Goal: Task Accomplishment & Management: Use online tool/utility

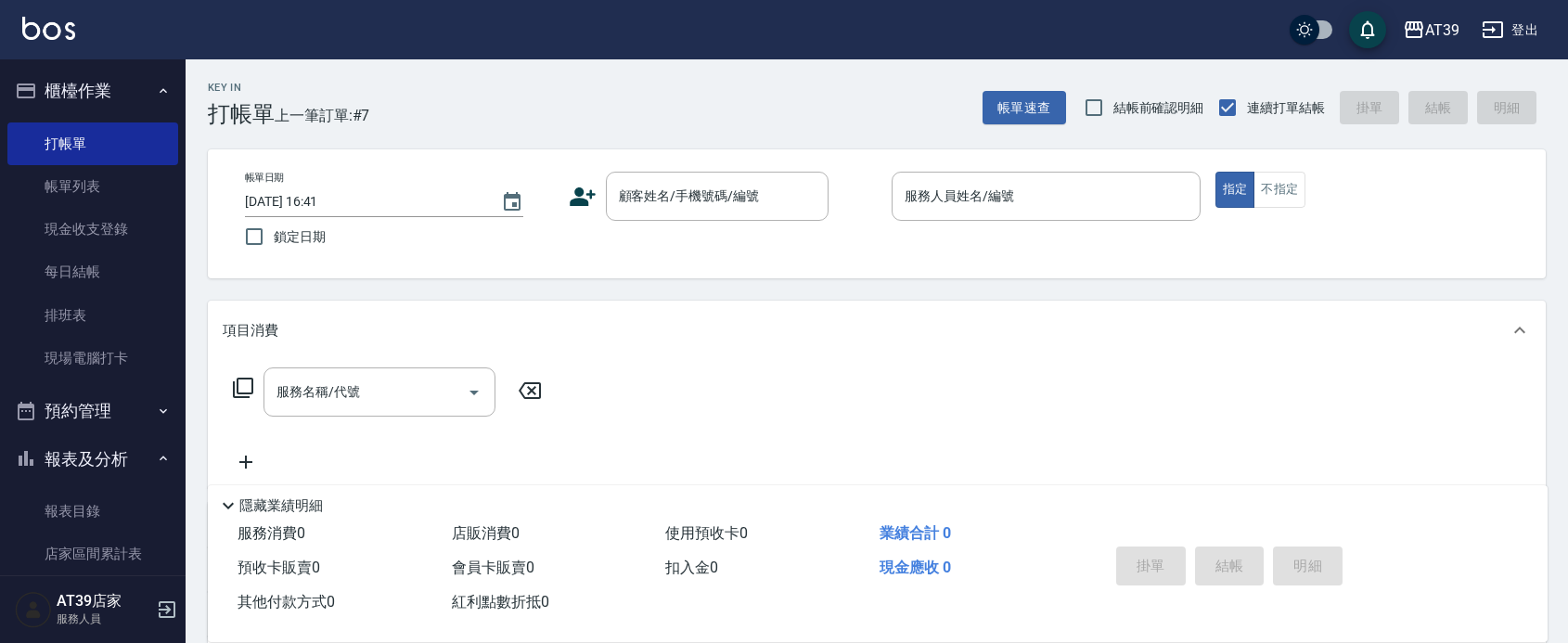
click at [262, 399] on div "服務名稱/代號 服務名稱/代號" at bounding box center [388, 392] width 331 height 50
click at [233, 386] on icon at bounding box center [242, 387] width 20 height 20
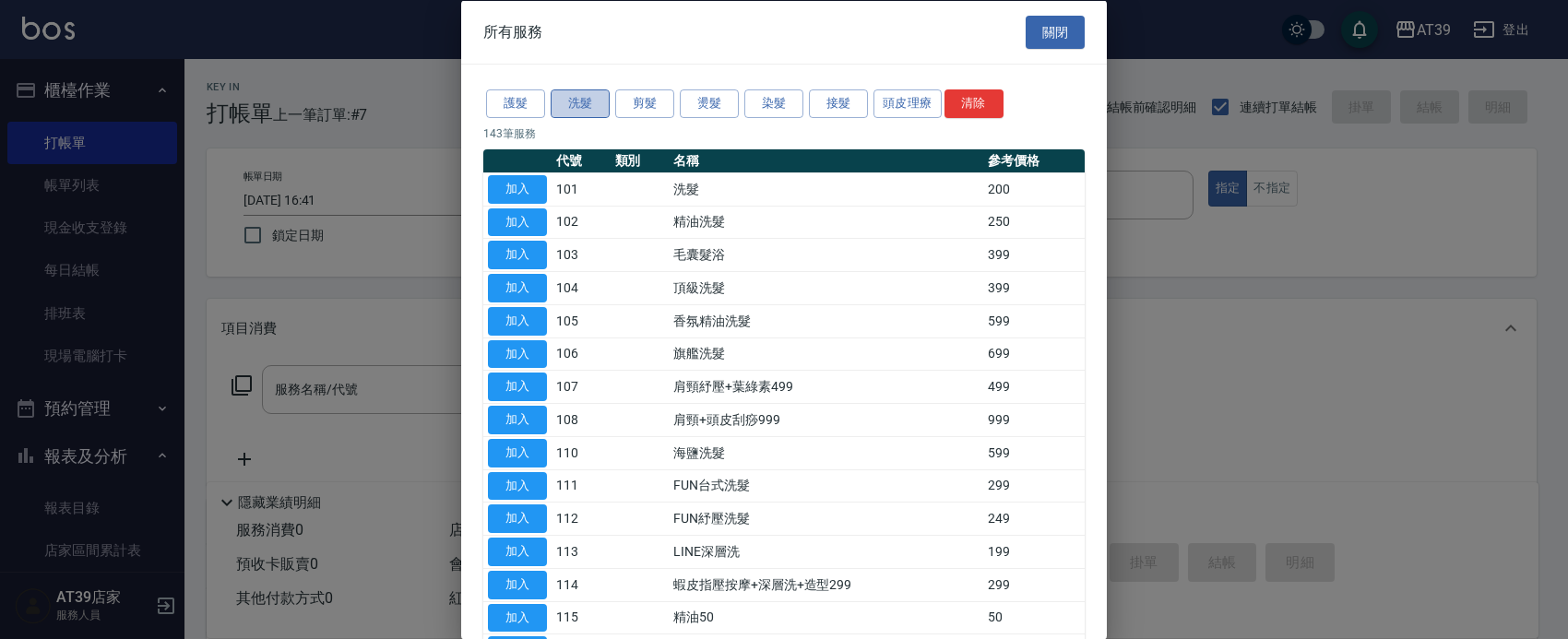
click at [584, 101] on button "洗髮" at bounding box center [579, 103] width 59 height 28
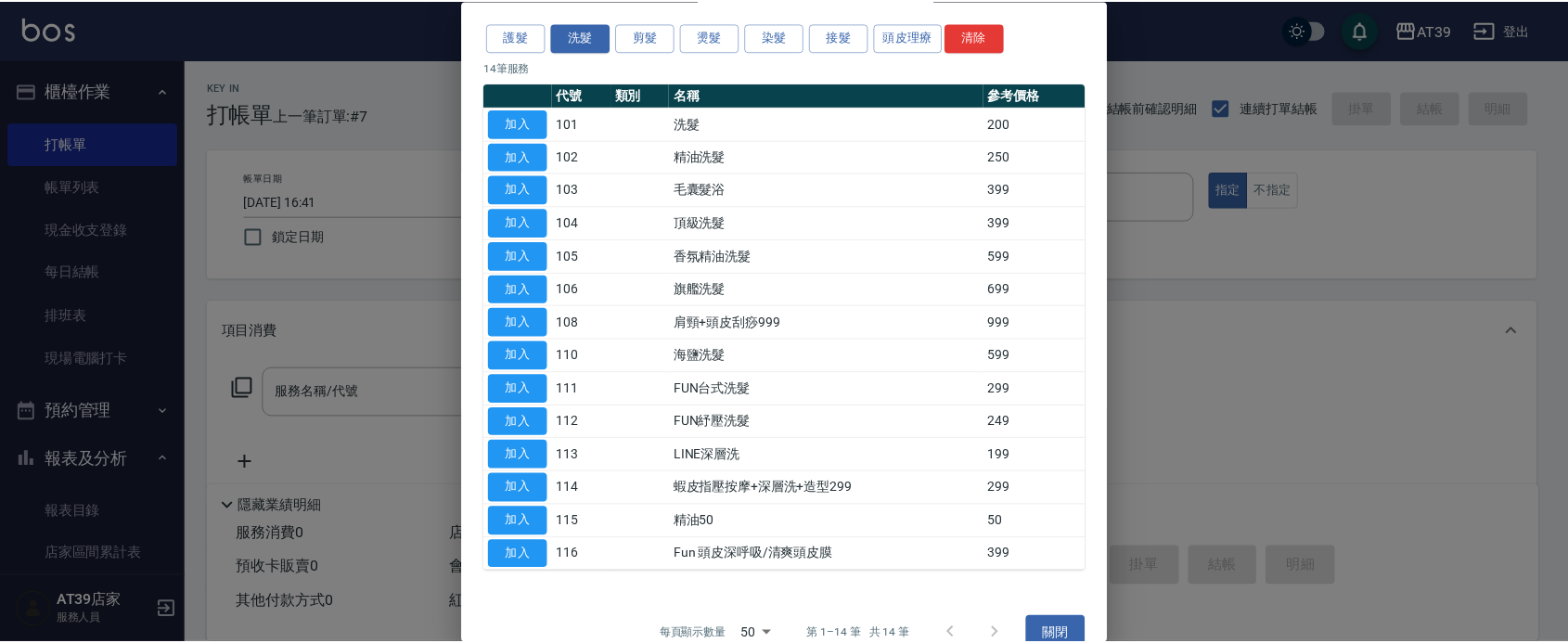
scroll to position [99, 0]
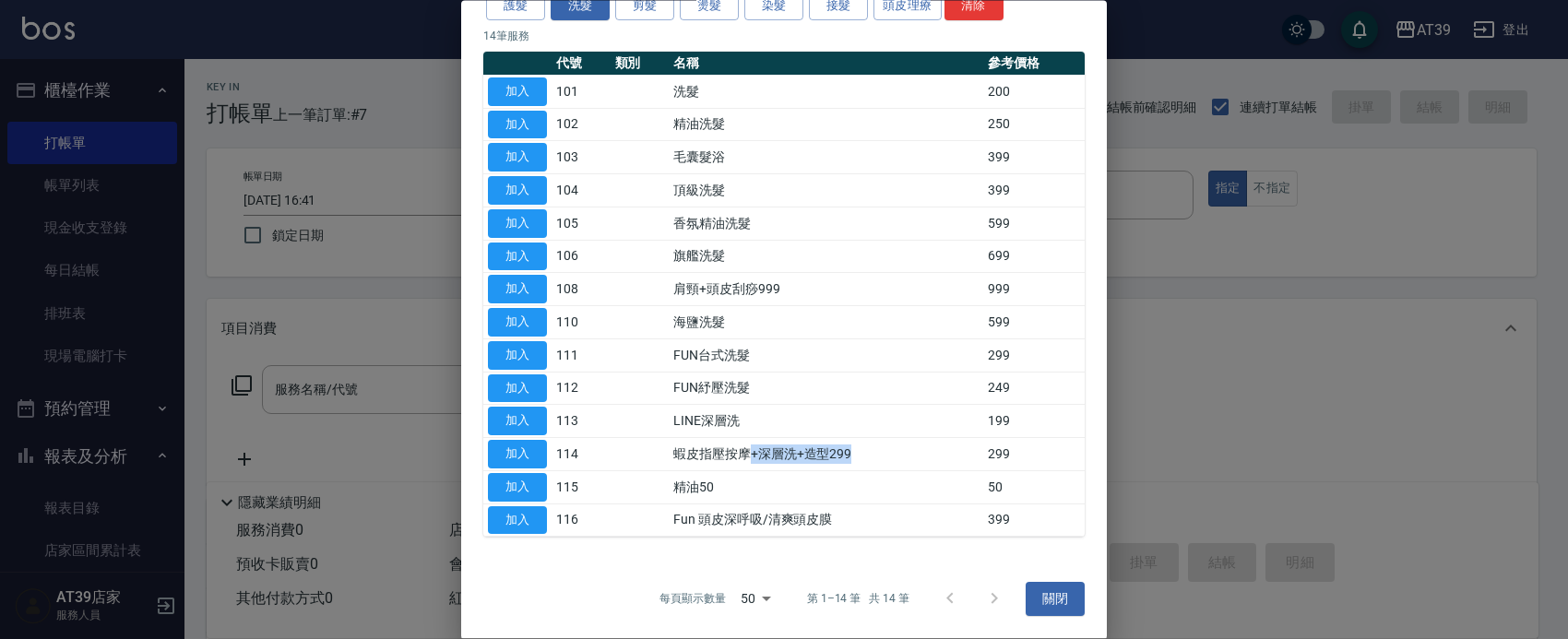
drag, startPoint x: 749, startPoint y: 453, endPoint x: 855, endPoint y: 444, distance: 106.4
click at [855, 444] on td "蝦皮指壓按摩+深層洗+造型299" at bounding box center [826, 454] width 314 height 33
click at [1044, 601] on button "關閉" at bounding box center [1055, 600] width 59 height 34
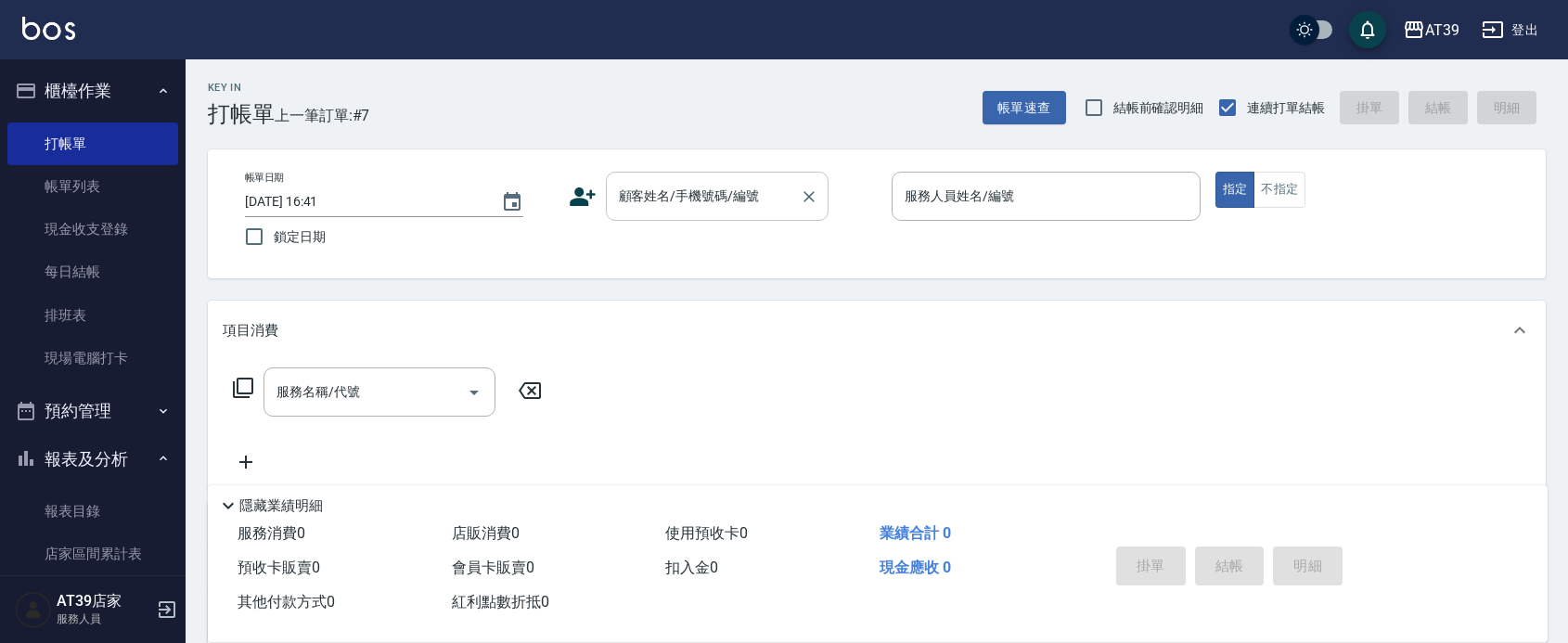
click at [716, 177] on div "顧客姓名/手機號碼/編號" at bounding box center [717, 196] width 223 height 50
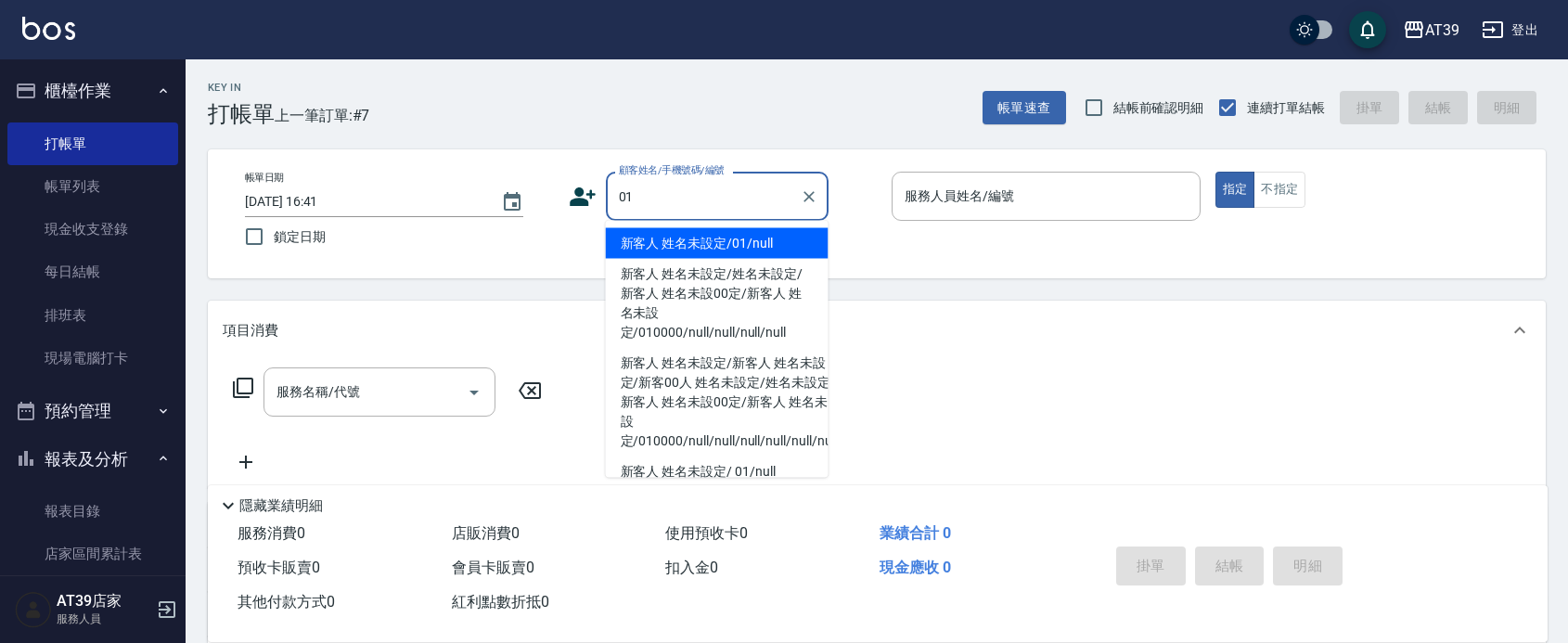
type input "新客人 姓名未設定/01/null"
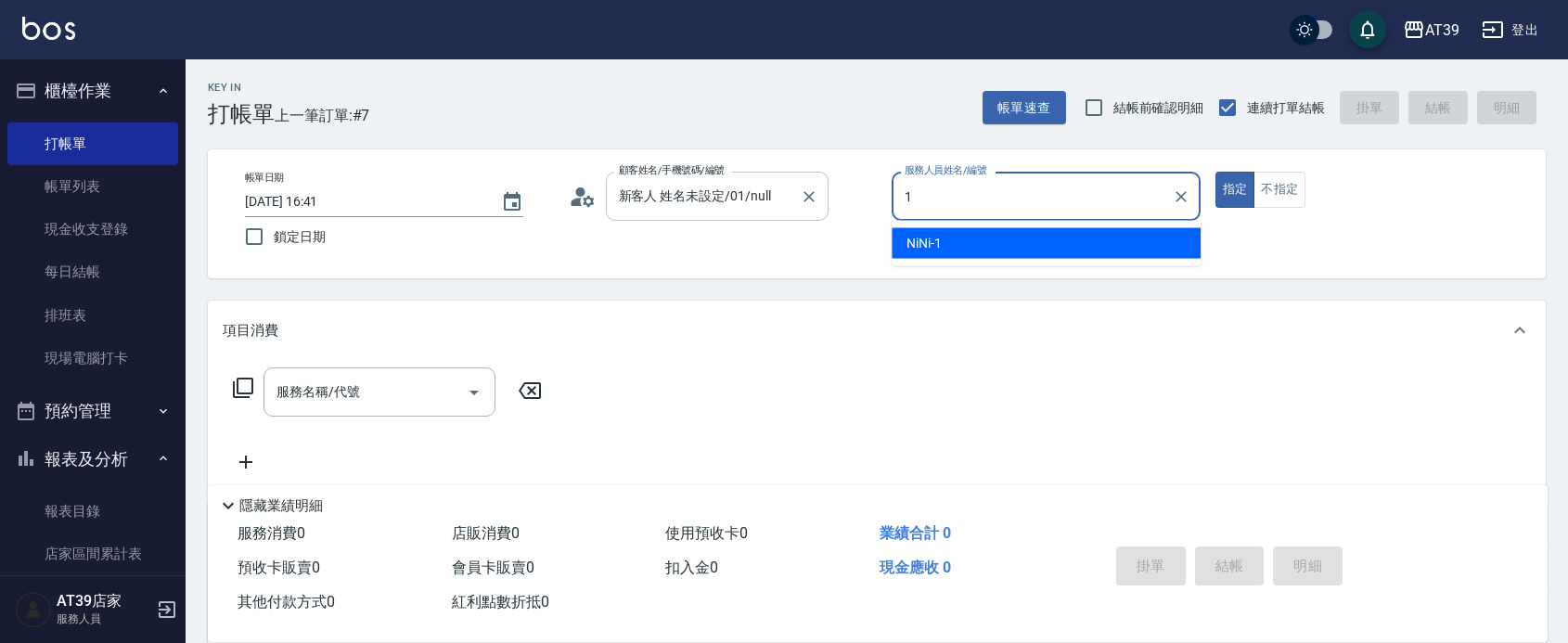
type input "NiNi-1"
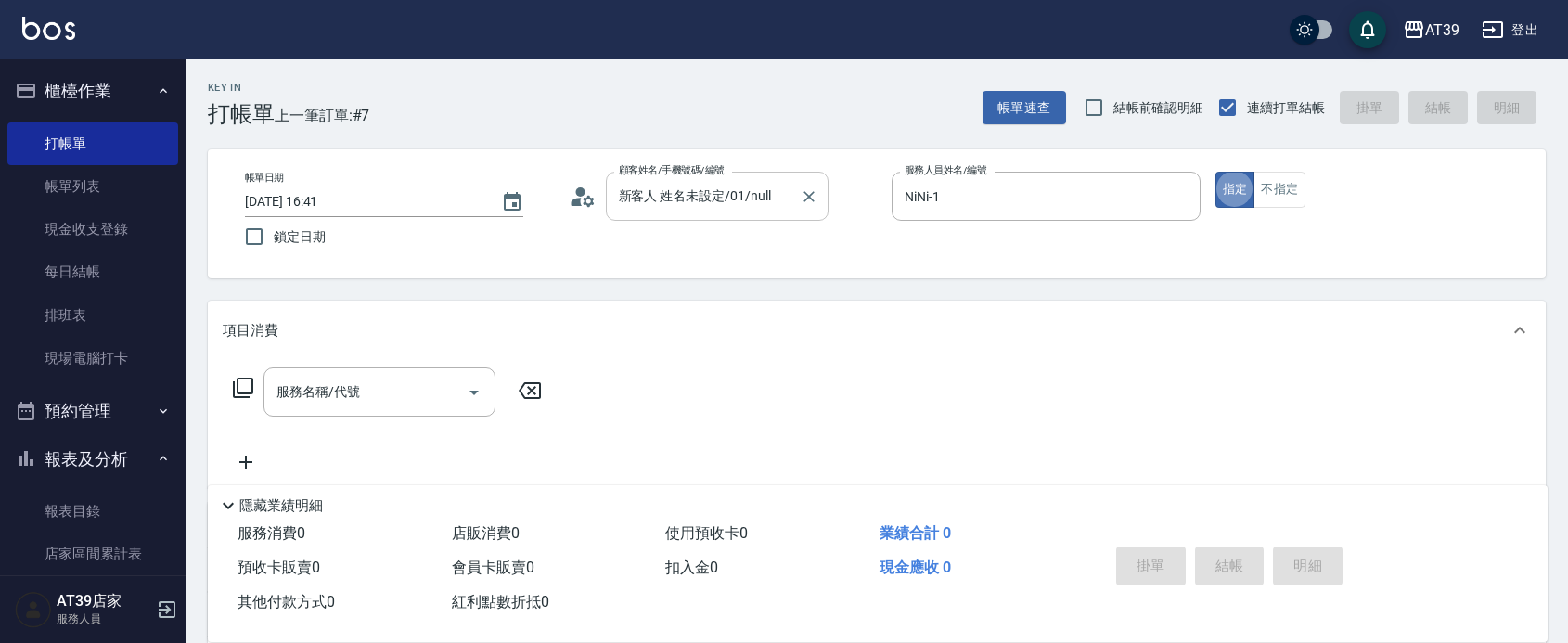
type button "true"
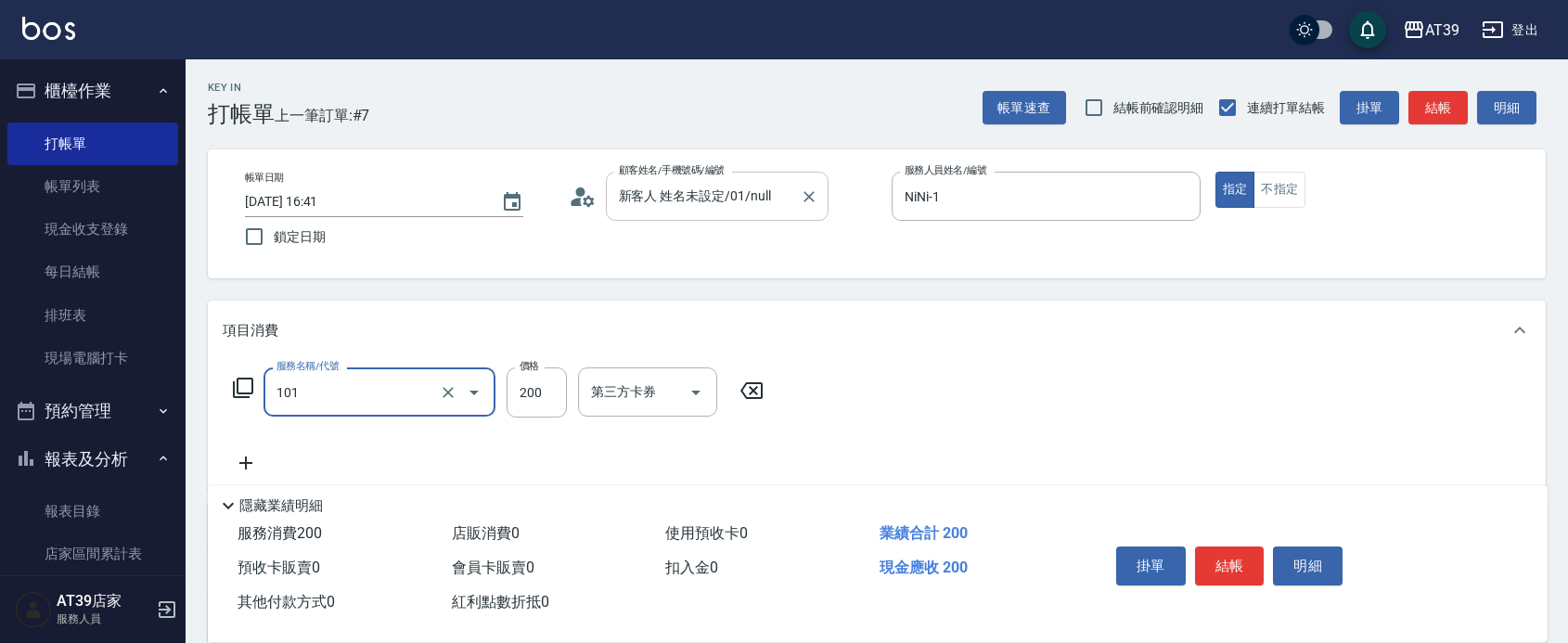
type input "洗髮(101)"
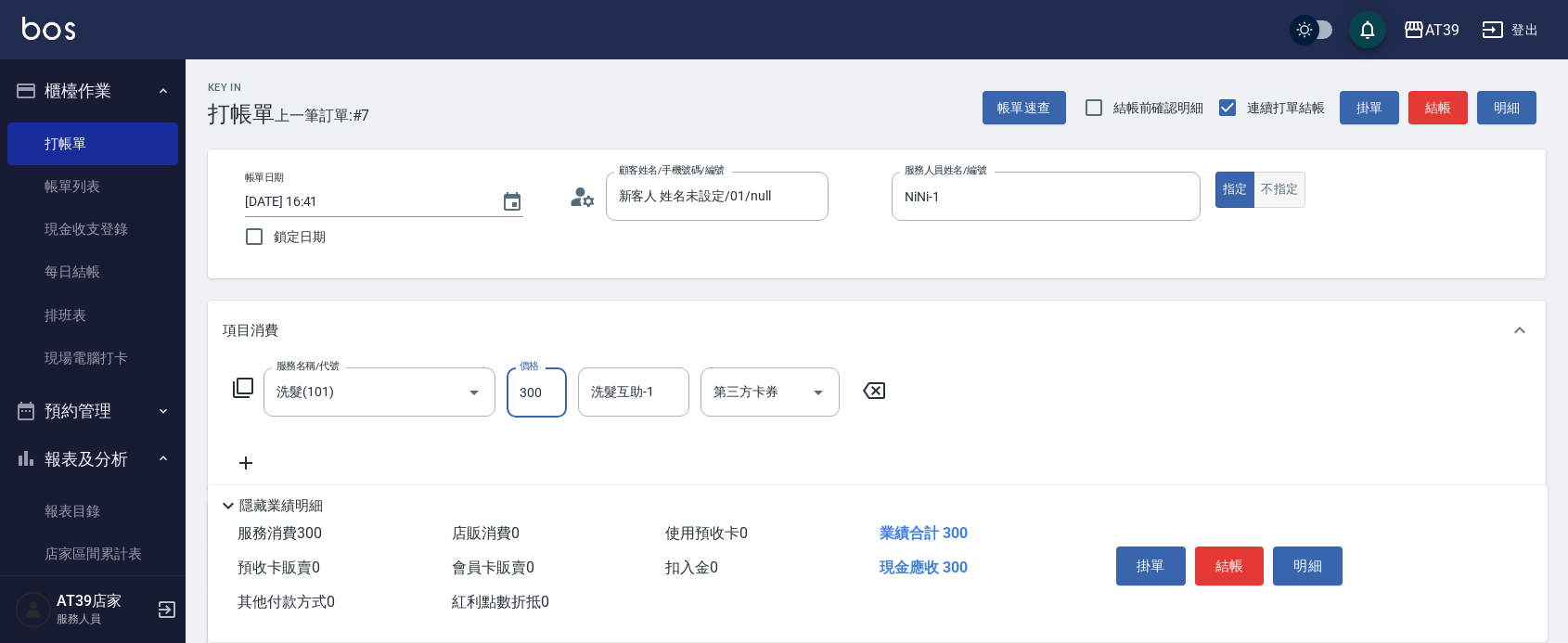
type input "300"
click at [1268, 202] on button "不指定" at bounding box center [1279, 190] width 52 height 36
click at [1441, 103] on button "結帳" at bounding box center [1438, 108] width 59 height 34
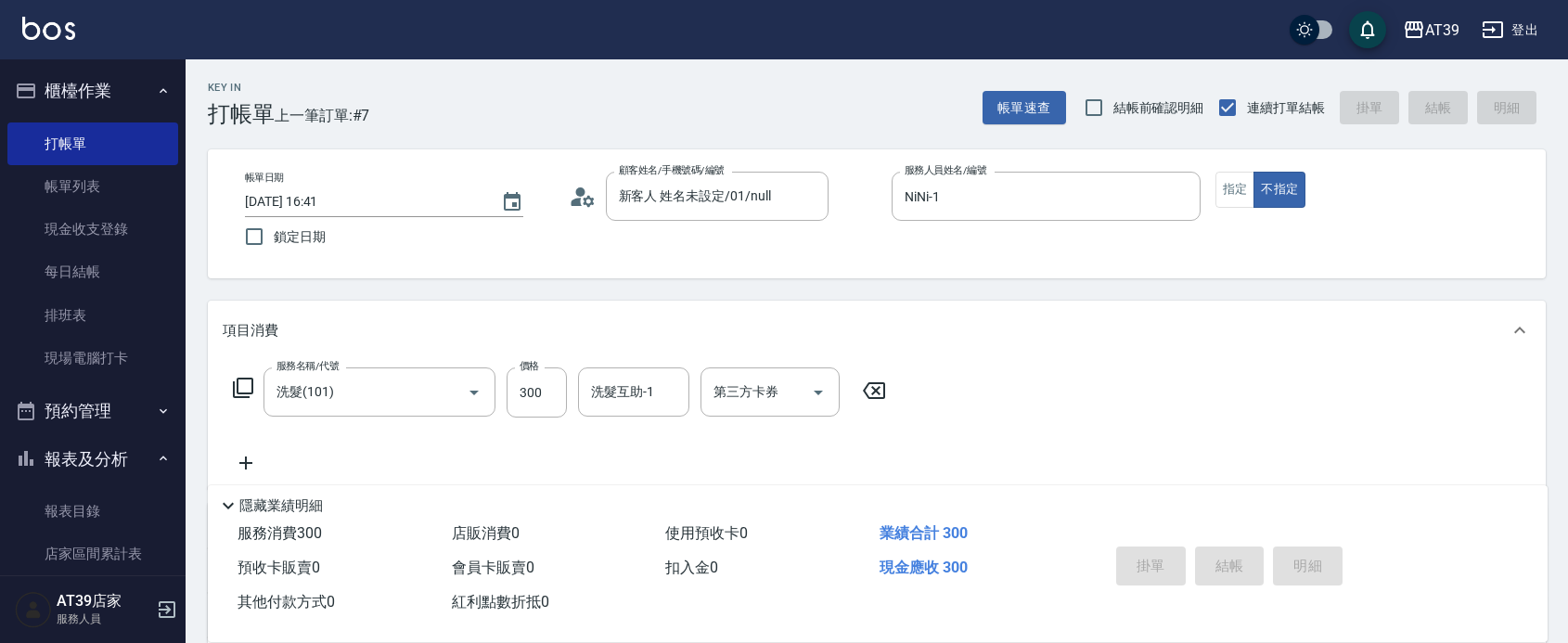
type input "2025/08/16 17:48"
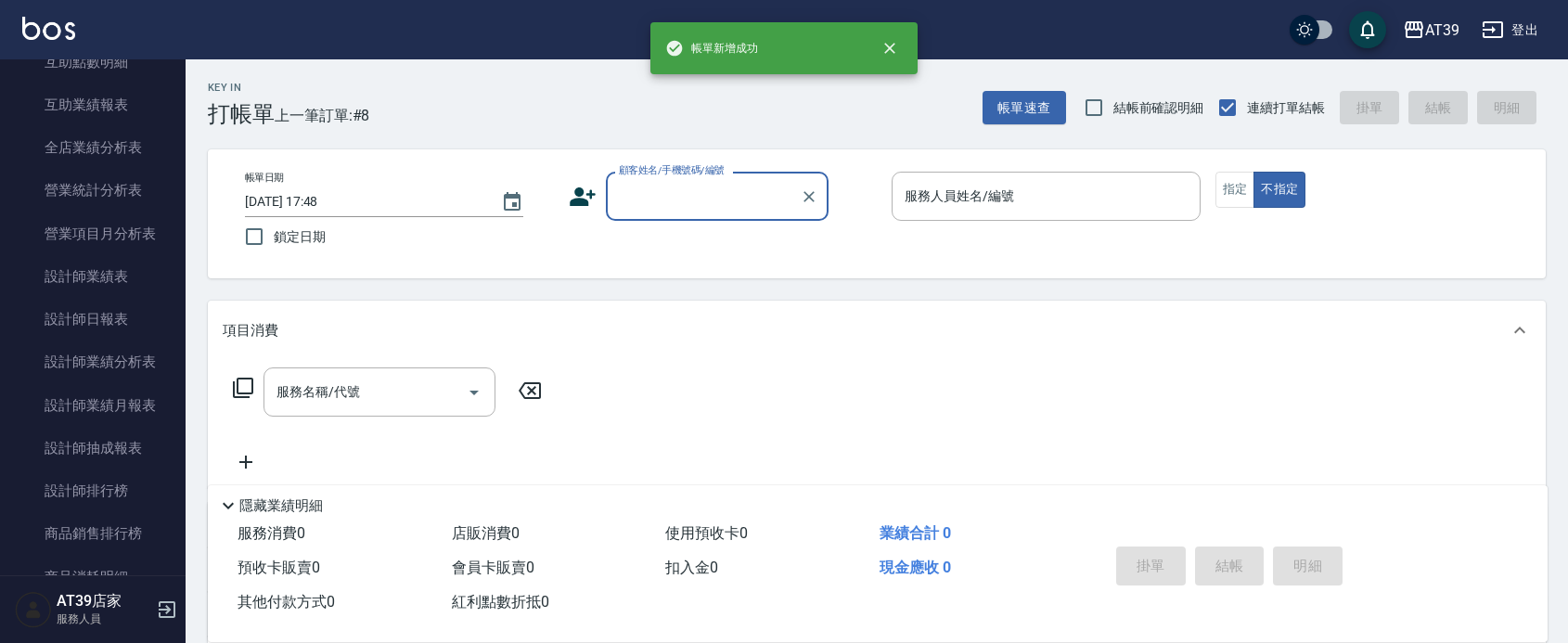
scroll to position [798, 0]
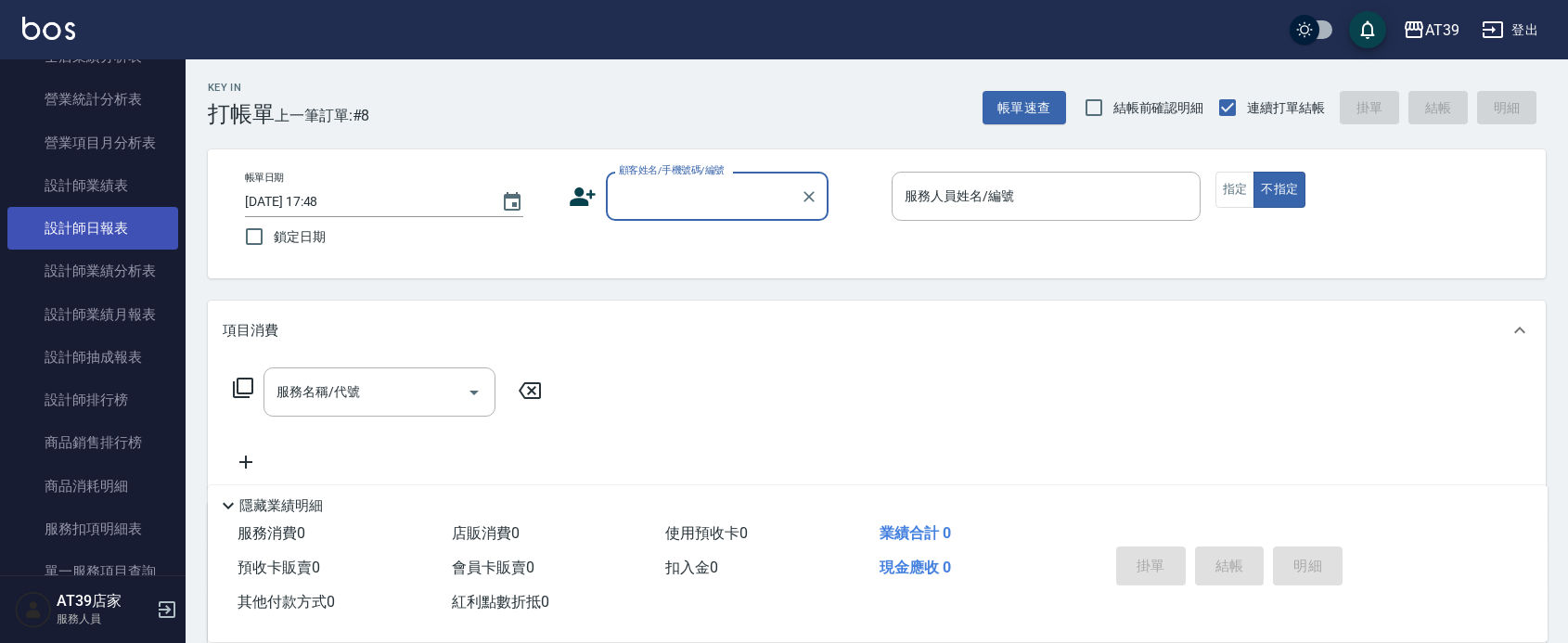
click at [100, 225] on link "設計師日報表" at bounding box center [92, 228] width 171 height 43
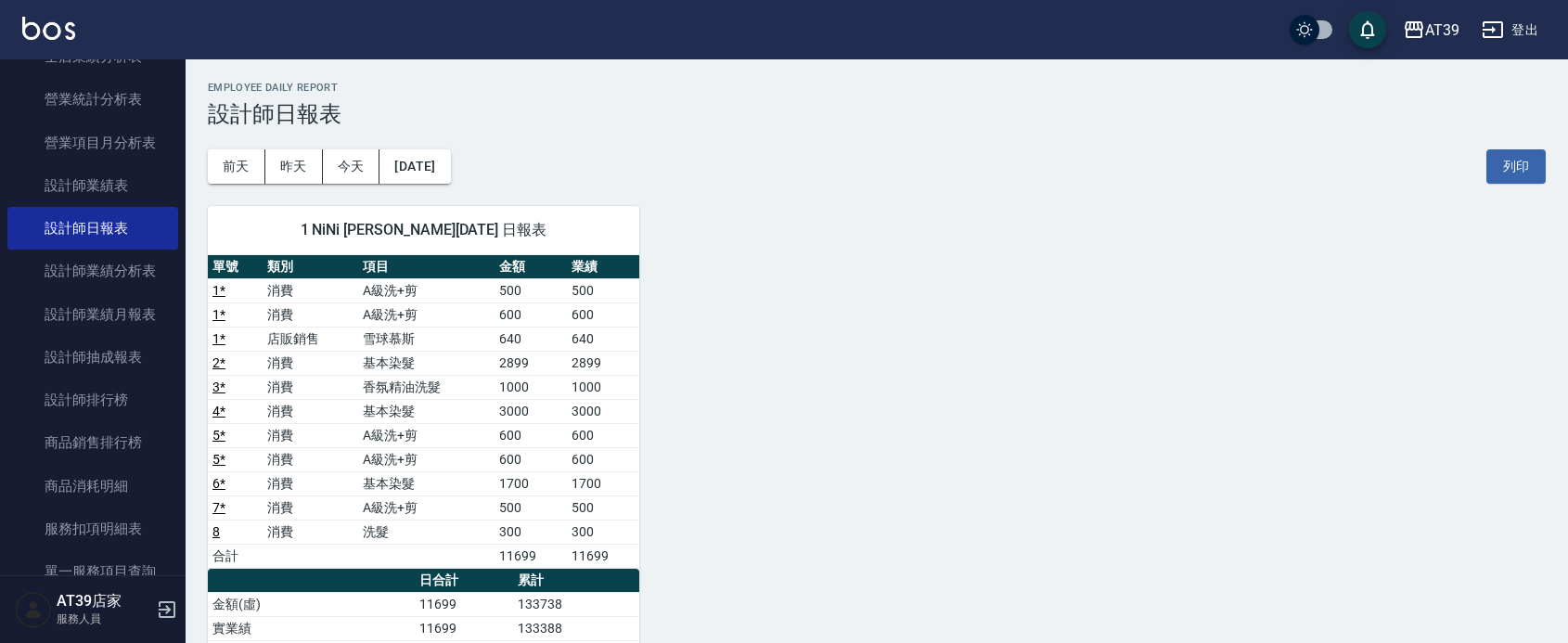
click at [189, 335] on div "1 NiNi 陳玉伶 08/16/2025 日報表 單號 類別 項目 金額 業績 1 * 消費 A級洗+剪 500 500 1 * 消費 A級洗+剪 600 …" at bounding box center [412, 604] width 453 height 841
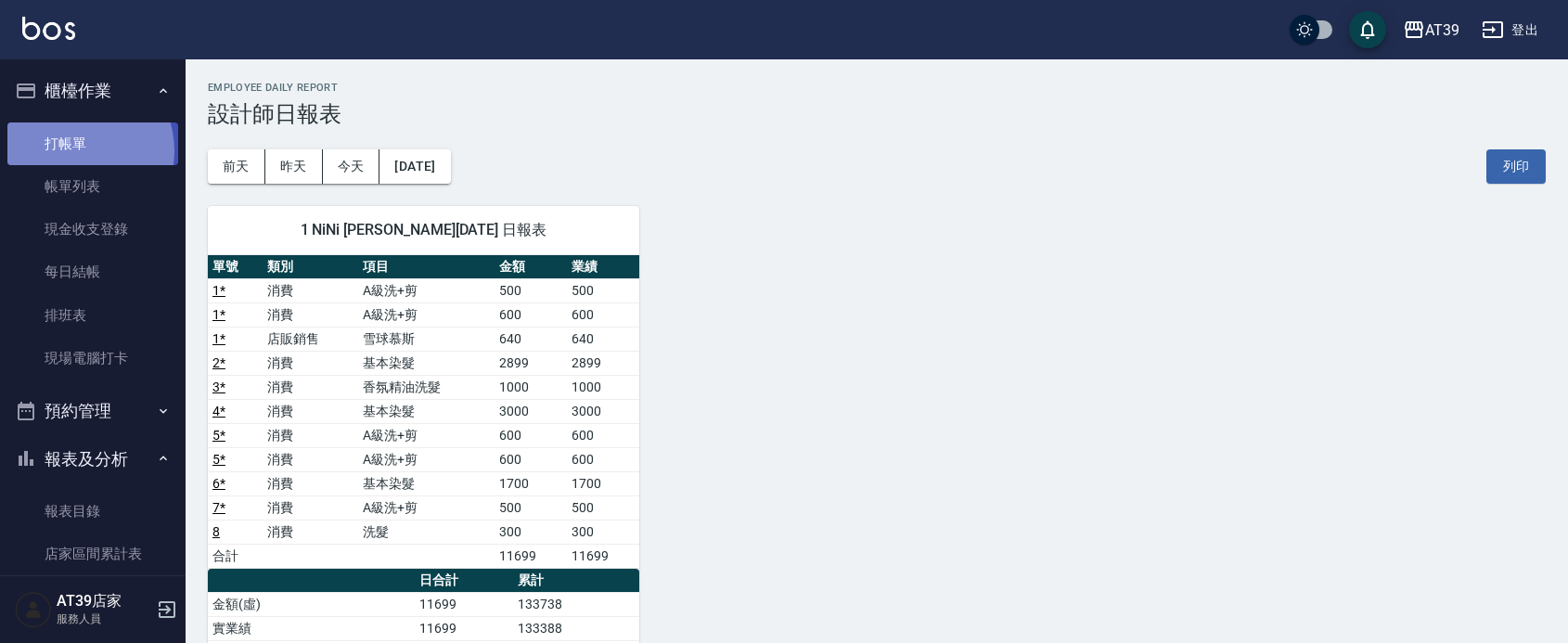
click at [71, 151] on link "打帳單" at bounding box center [92, 144] width 171 height 43
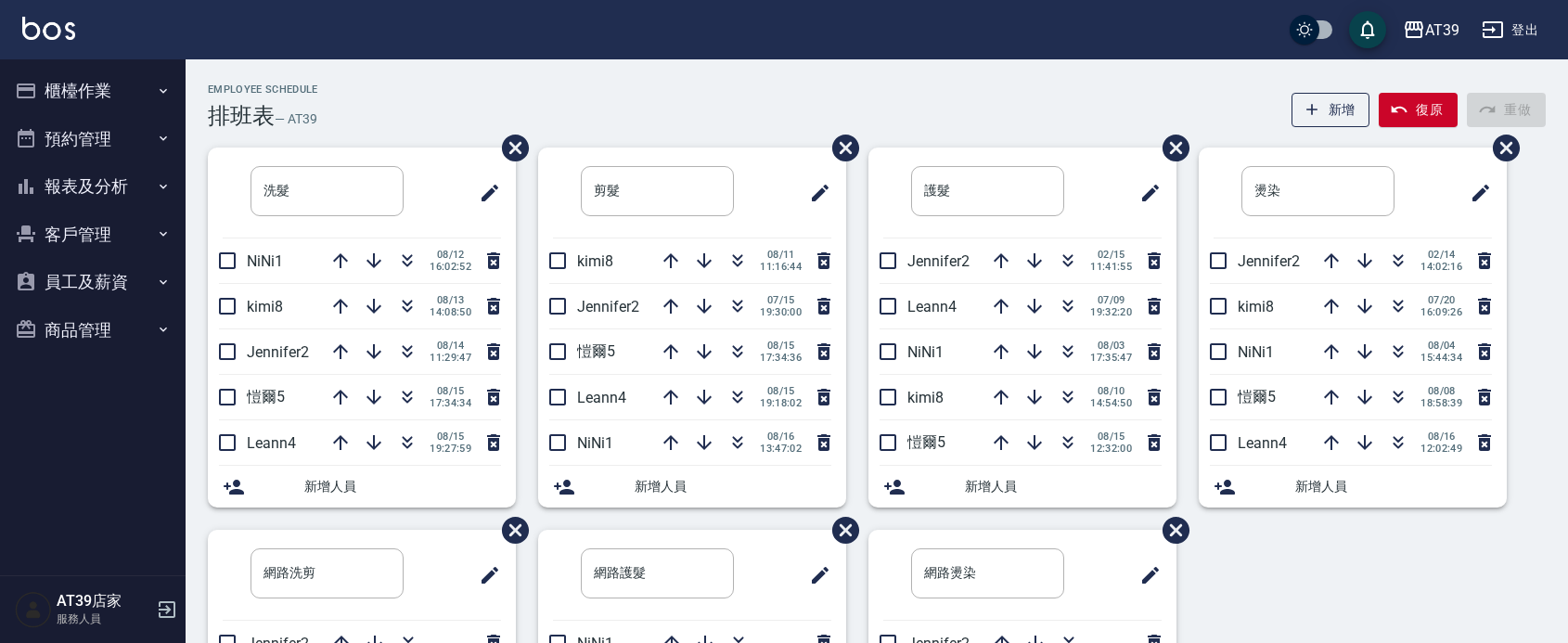
drag, startPoint x: 716, startPoint y: 220, endPoint x: 671, endPoint y: 67, distance: 159.5
click at [742, 253] on icon "button" at bounding box center [737, 260] width 22 height 22
click at [702, 105] on div "Employee Schedule 排班表 — AT39 新增 復原 重做" at bounding box center [876, 107] width 1338 height 46
click at [418, 260] on button "button" at bounding box center [407, 260] width 45 height 45
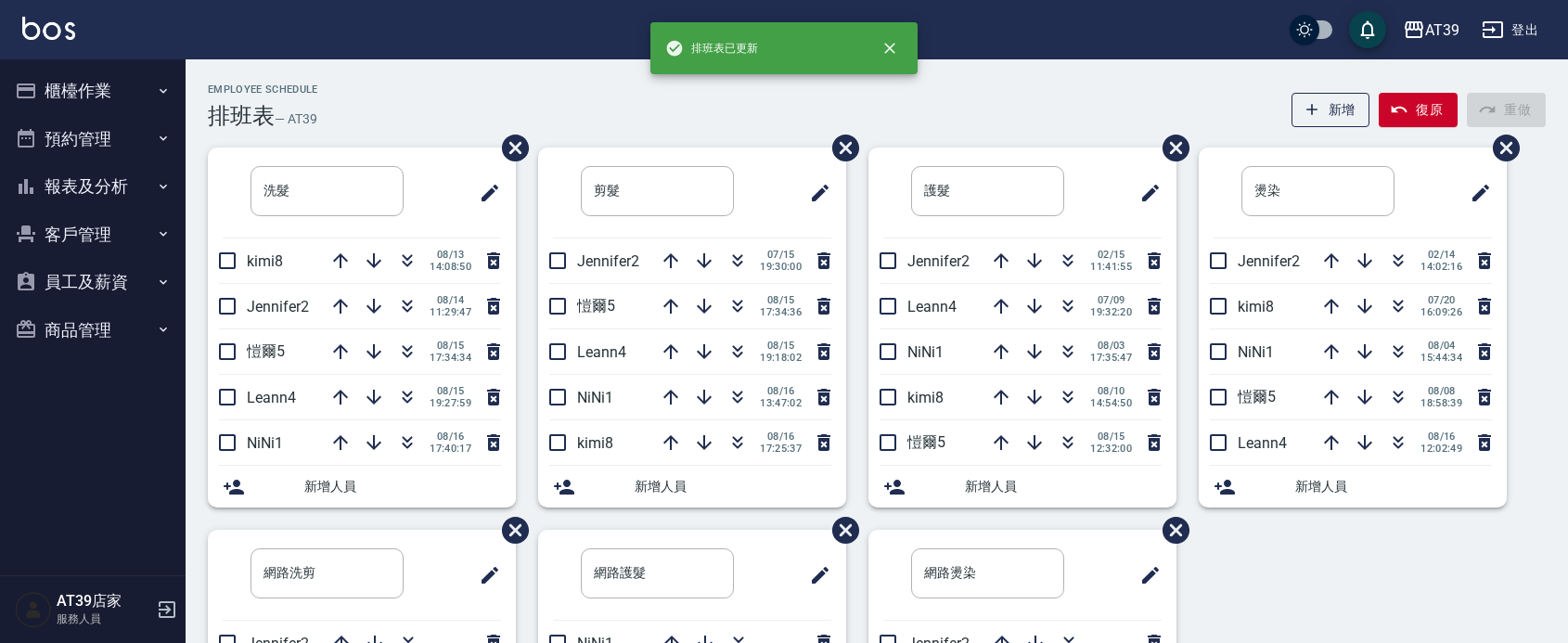
click at [442, 92] on div "Employee Schedule 排班表 — AT39 新增 復原 重做" at bounding box center [876, 107] width 1338 height 46
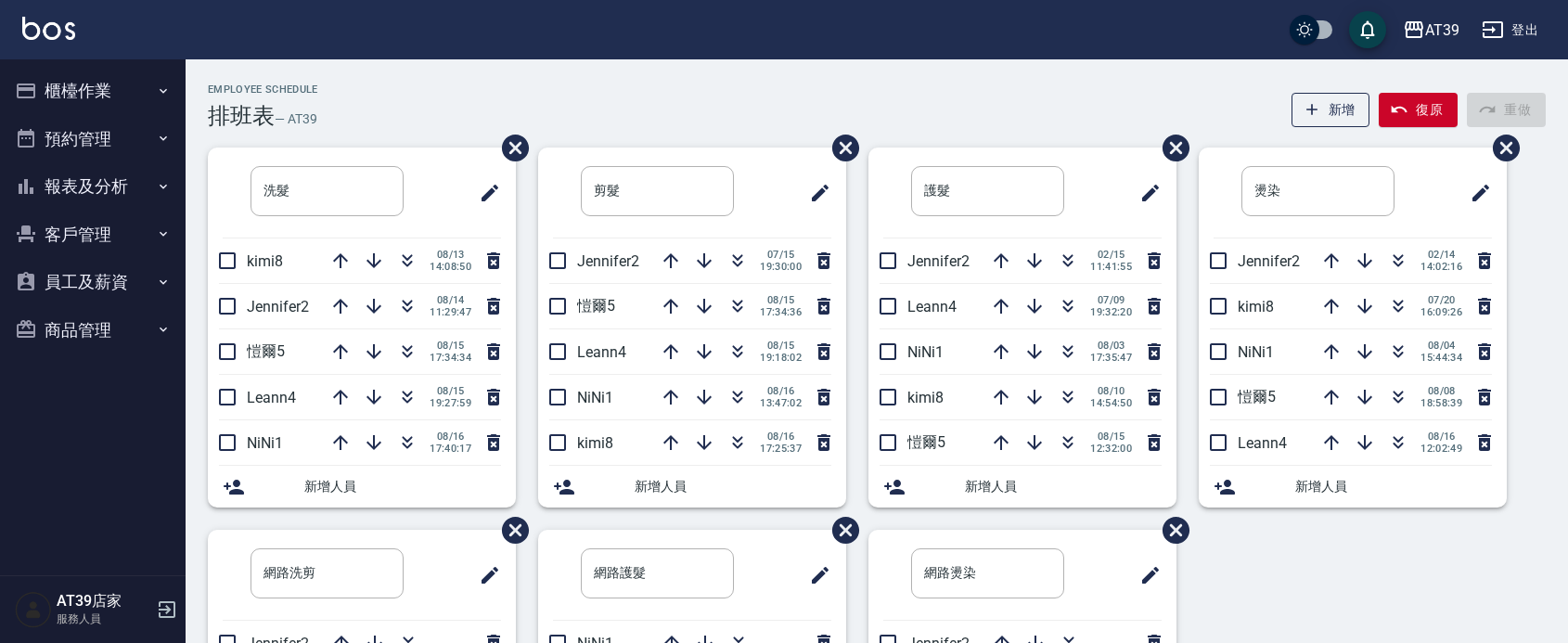
click at [442, 92] on div "Employee Schedule 排班表 — AT39 新增 復原 重做" at bounding box center [876, 107] width 1338 height 46
